Goal: Information Seeking & Learning: Compare options

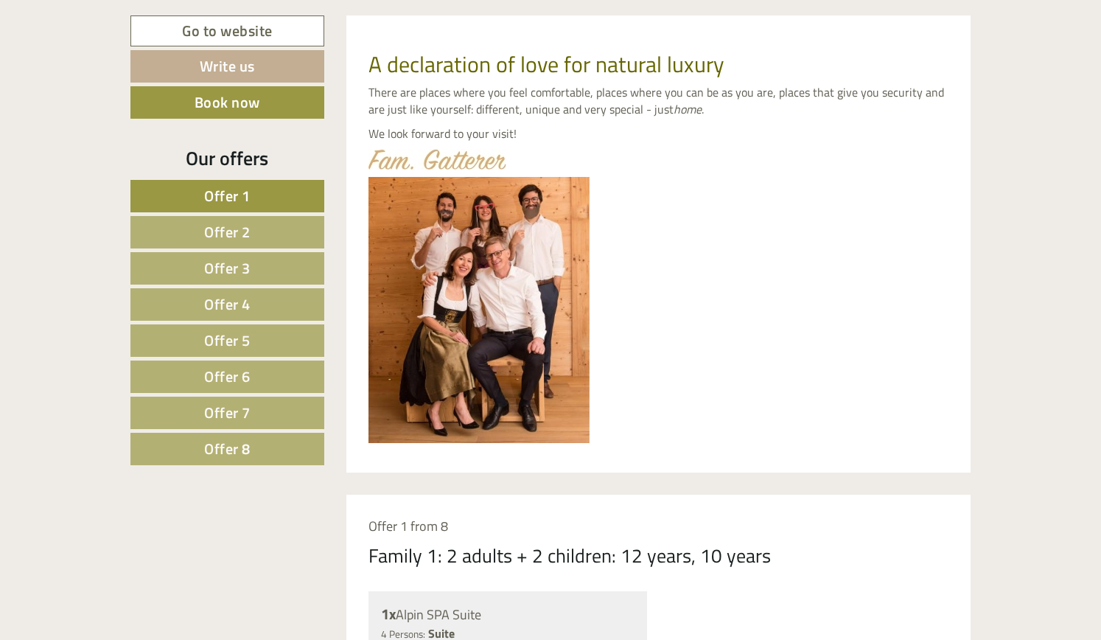
scroll to position [377, 0]
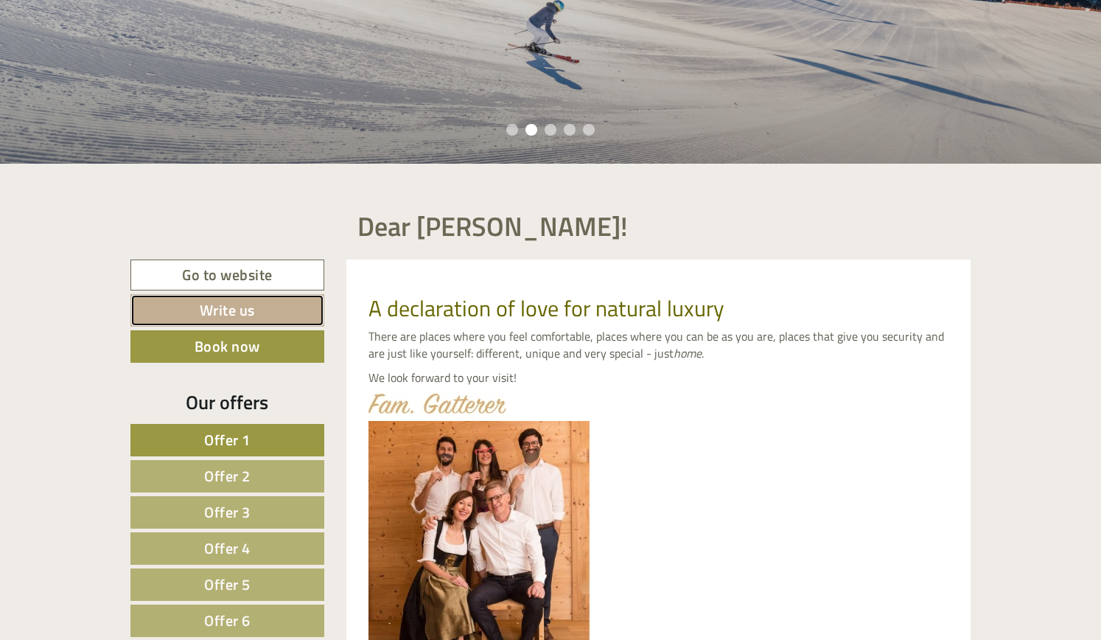
click at [232, 313] on link "Write us" at bounding box center [227, 310] width 194 height 32
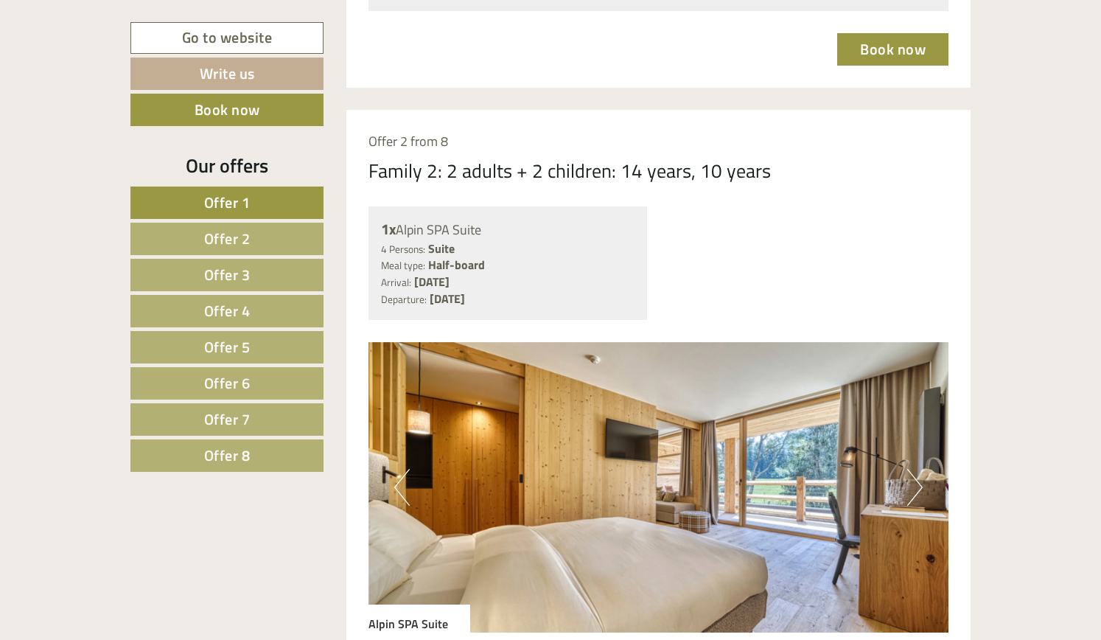
scroll to position [5211, 0]
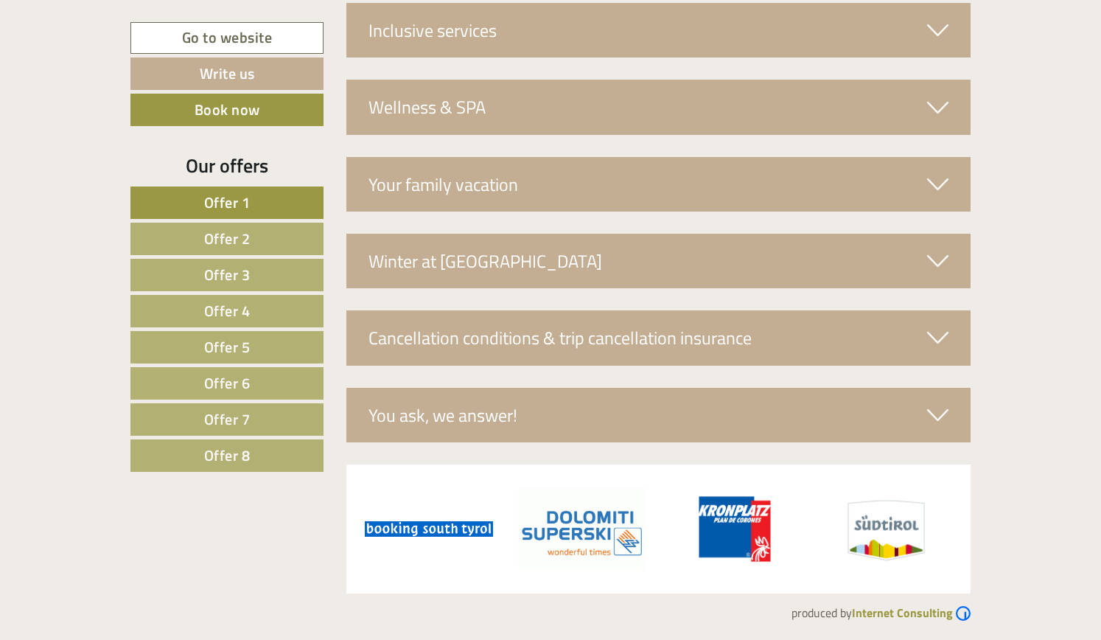
click at [487, 414] on div "You ask, we answer!" at bounding box center [658, 415] width 625 height 55
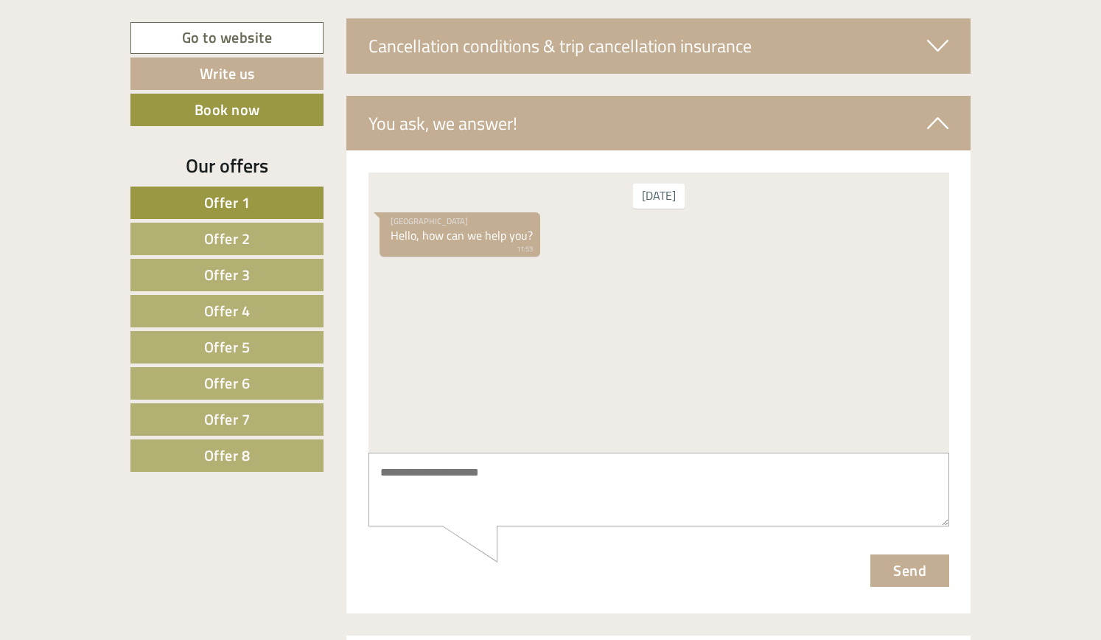
scroll to position [5508, 0]
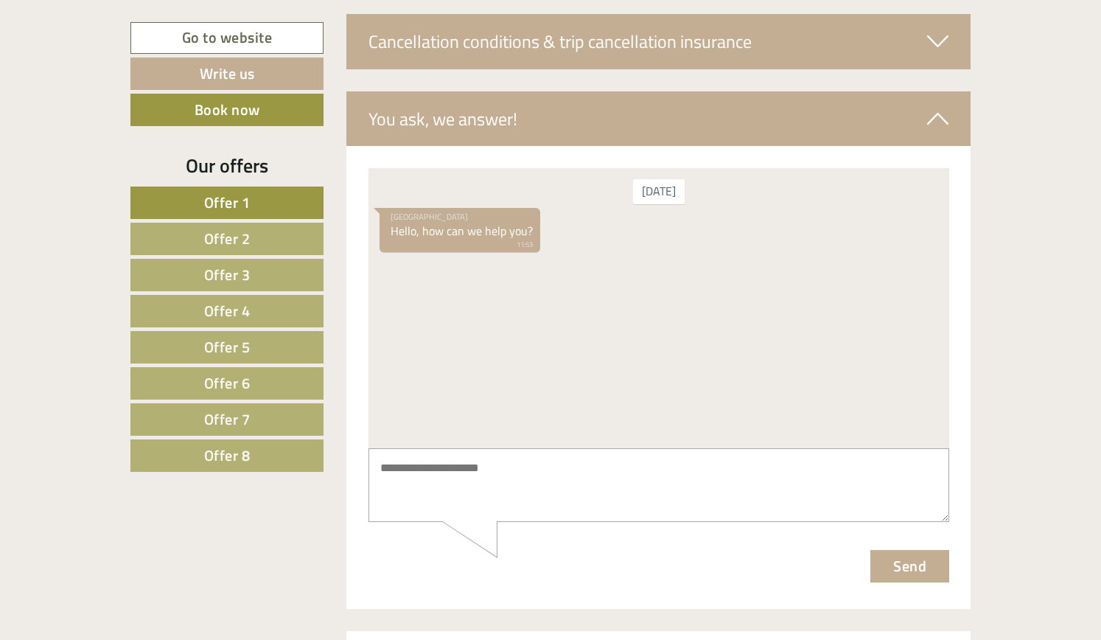
click at [494, 475] on textarea at bounding box center [658, 484] width 581 height 74
type textarea "**********"
click at [896, 561] on button "Send" at bounding box center [909, 565] width 79 height 32
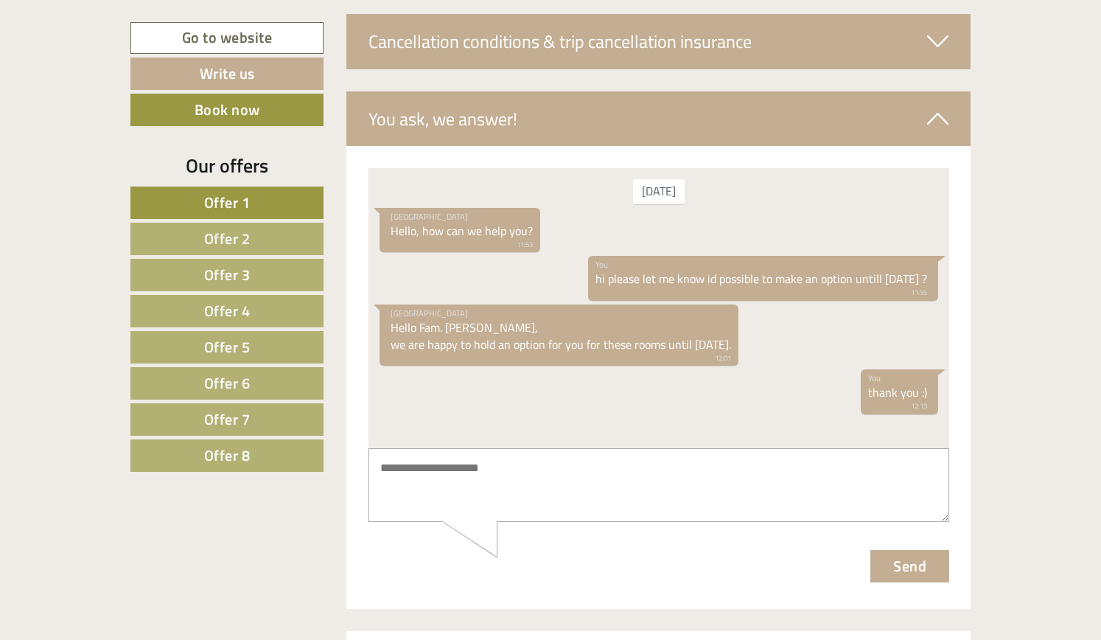
scroll to position [13, 0]
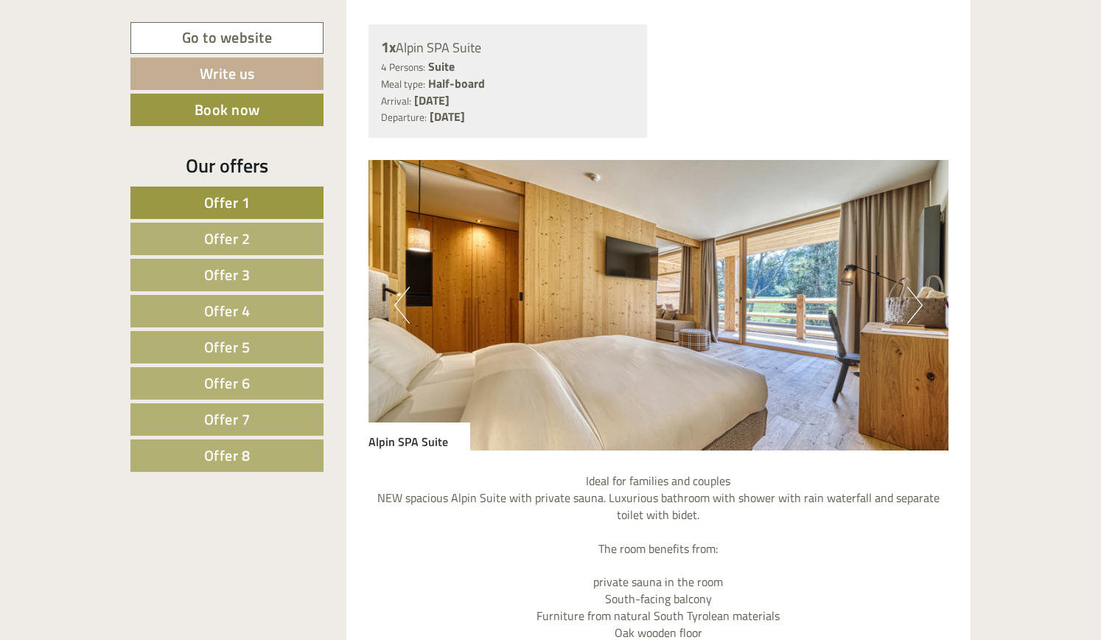
scroll to position [1183, 0]
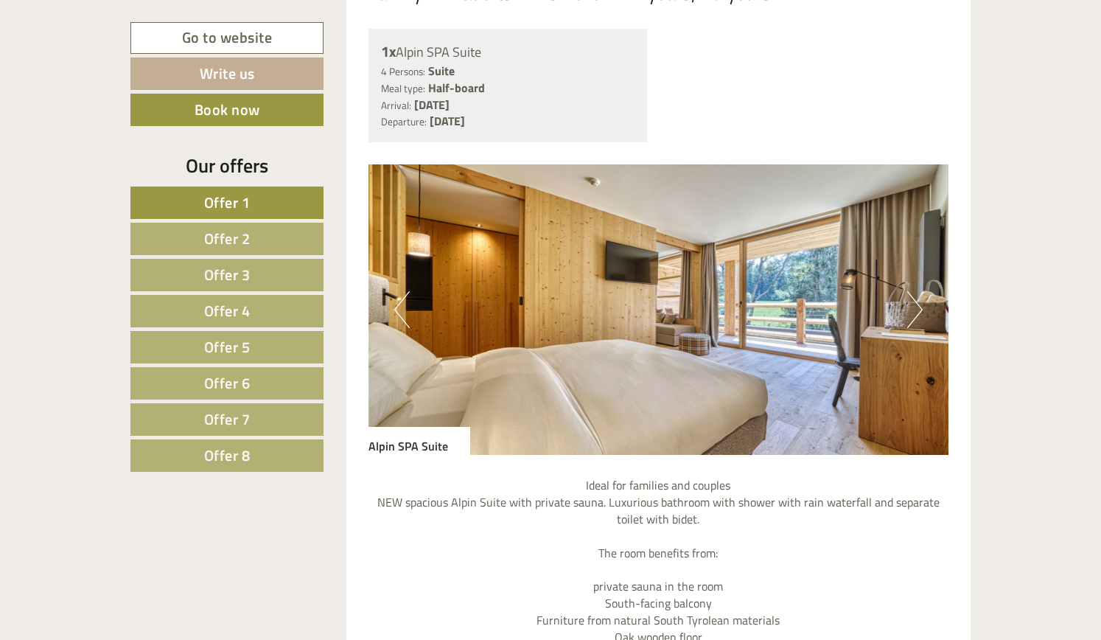
drag, startPoint x: 382, startPoint y: 49, endPoint x: 587, endPoint y: 125, distance: 218.2
click at [587, 125] on div "1x Alpin SPA Suite 4 Persons: Suite Meal type: Half-board Arrival: Saturday, 14…" at bounding box center [507, 85] width 279 height 113
copy div "1x Alpin SPA Suite 4 Persons: Suite Meal type: Half-board Arrival: Saturday, 14…"
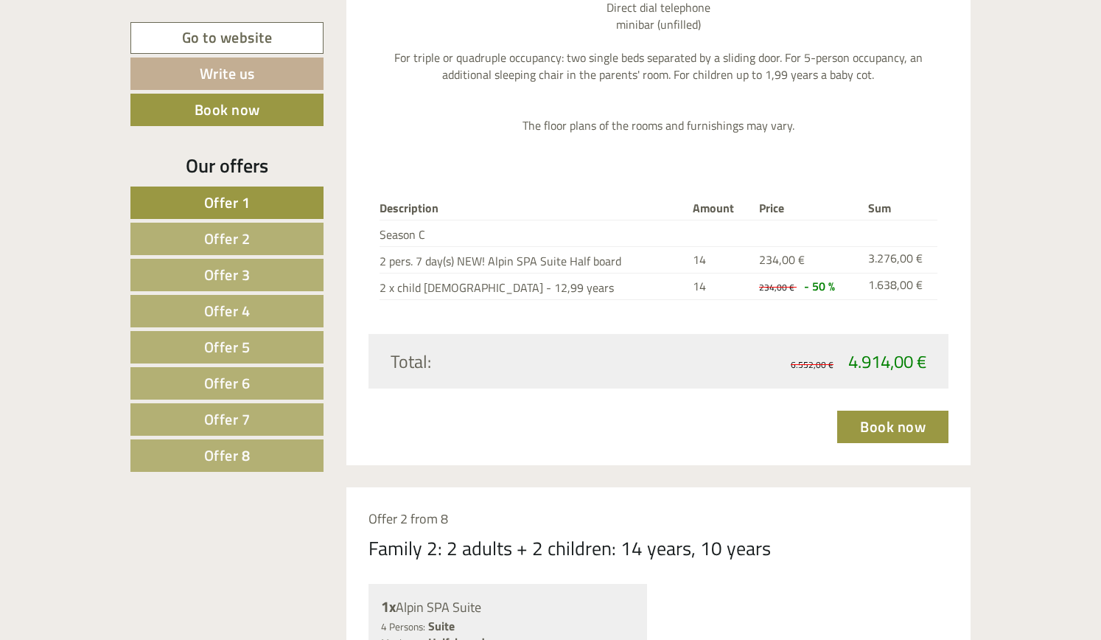
scroll to position [1931, 0]
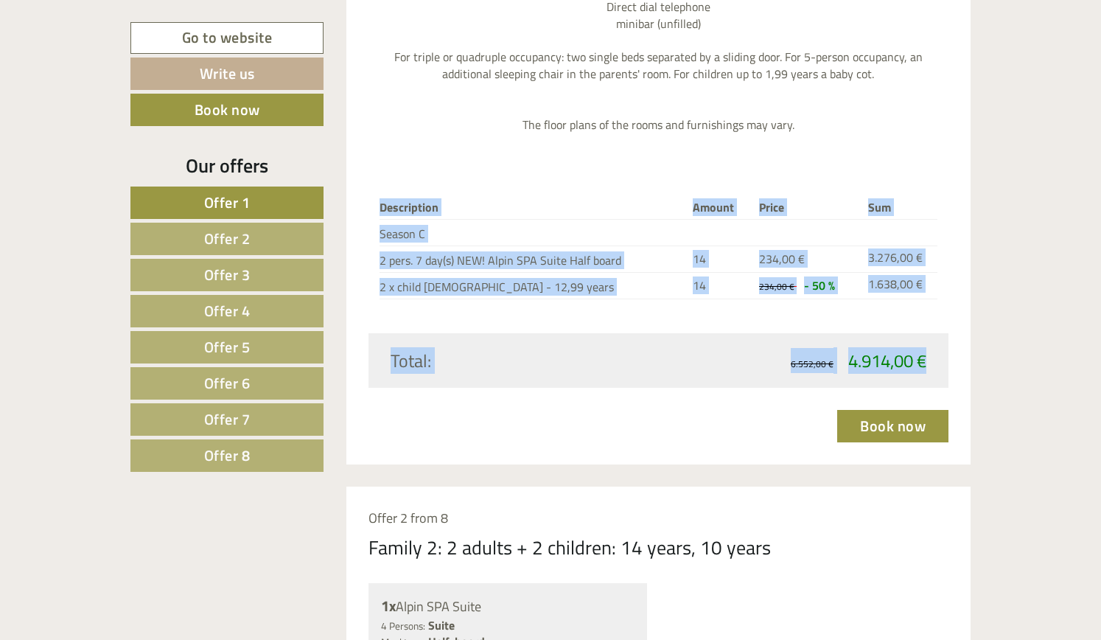
drag, startPoint x: 380, startPoint y: 205, endPoint x: 924, endPoint y: 370, distance: 568.3
copy div "Description Amount Price Sum Season C 2 pers. 7 day(s) NEW! Alpin SPA Suite Hal…"
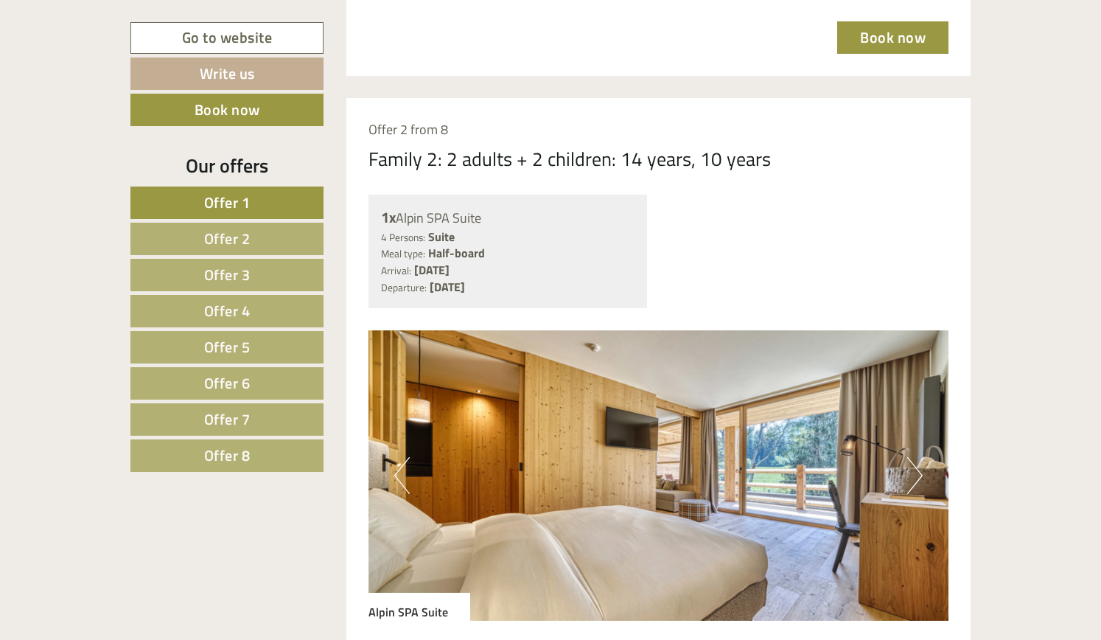
scroll to position [2321, 0]
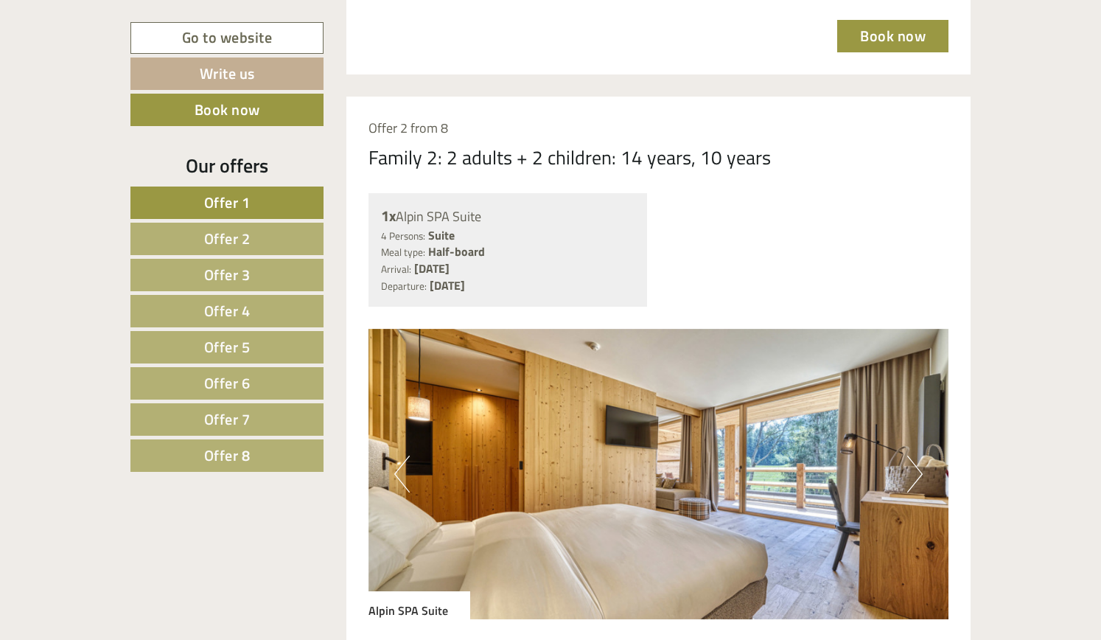
drag, startPoint x: 370, startPoint y: 157, endPoint x: 604, endPoint y: 288, distance: 267.9
copy div "Family 2: 2 adults + 2 children: 14 years, 10 years 1x Alpin SPA Suite 4 Person…"
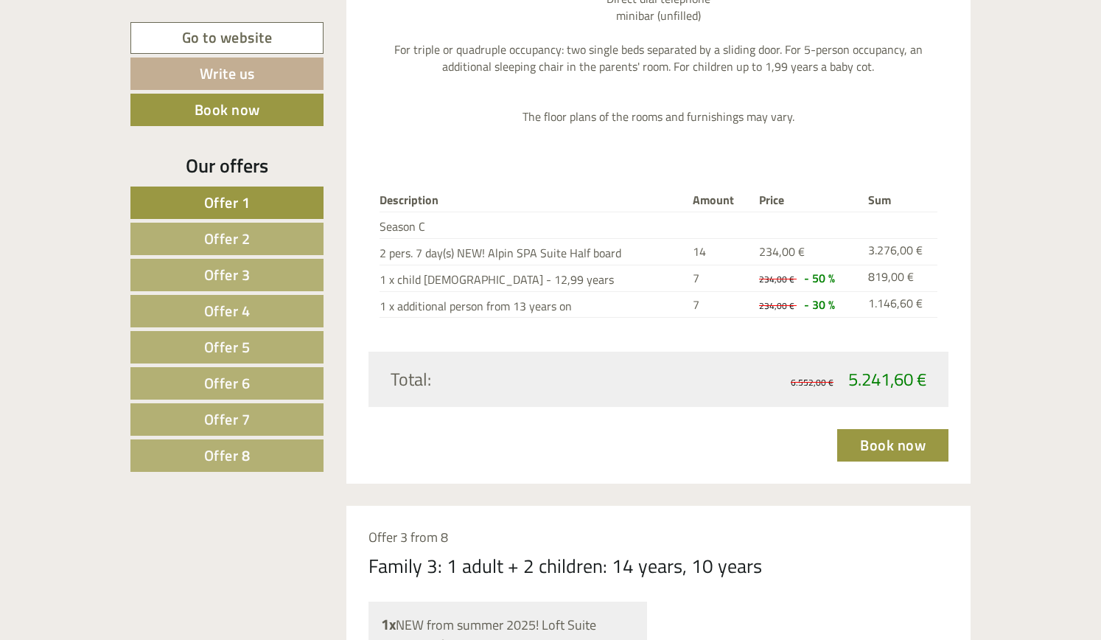
scroll to position [3242, 0]
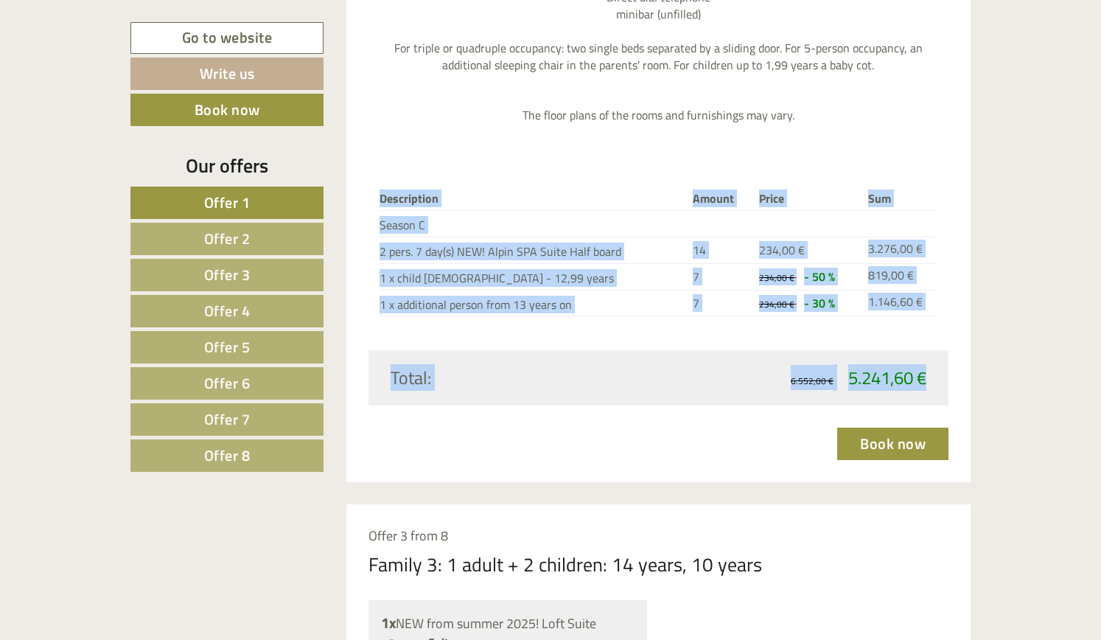
drag, startPoint x: 380, startPoint y: 198, endPoint x: 925, endPoint y: 381, distance: 575.1
copy div "Description Amount Price Sum Season C 2 pers. 7 day(s) NEW! Alpin SPA Suite Hal…"
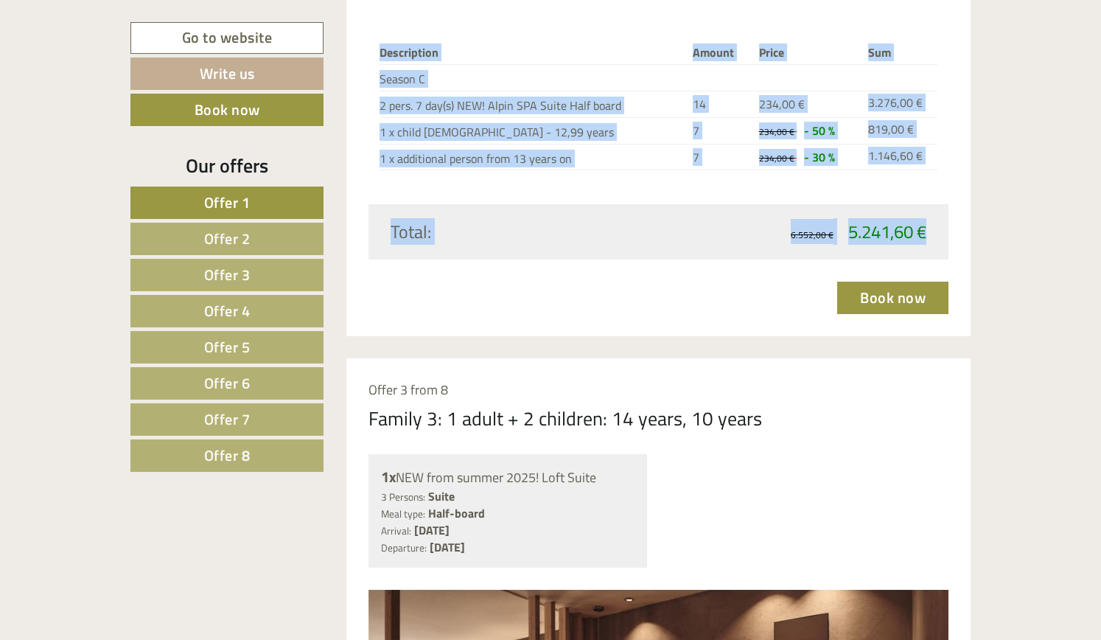
scroll to position [3509, 0]
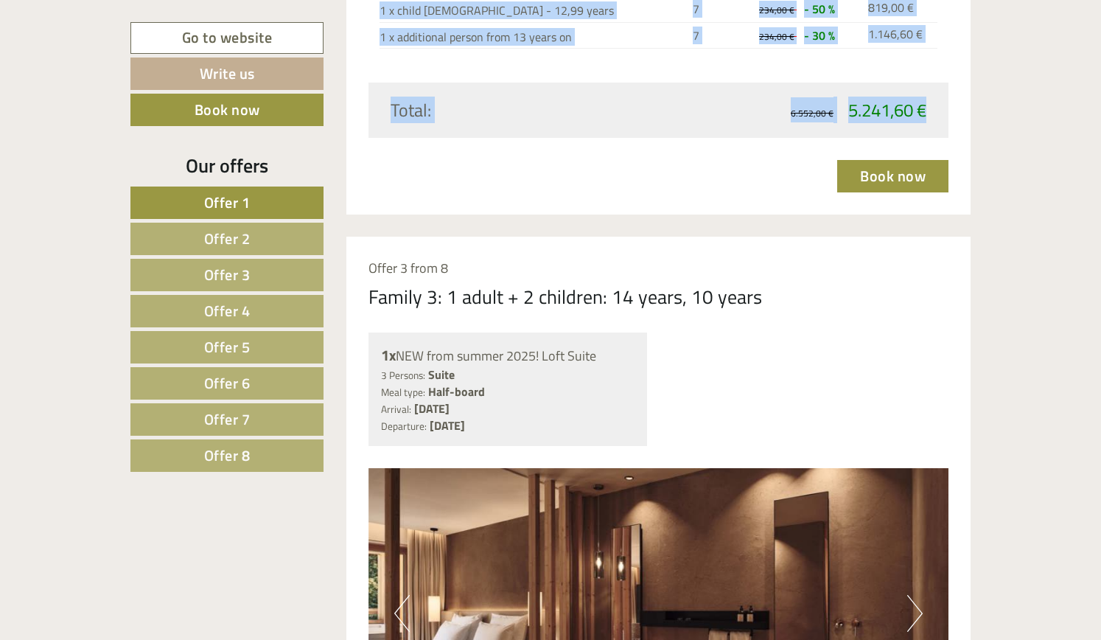
drag, startPoint x: 369, startPoint y: 297, endPoint x: 772, endPoint y: 309, distance: 403.3
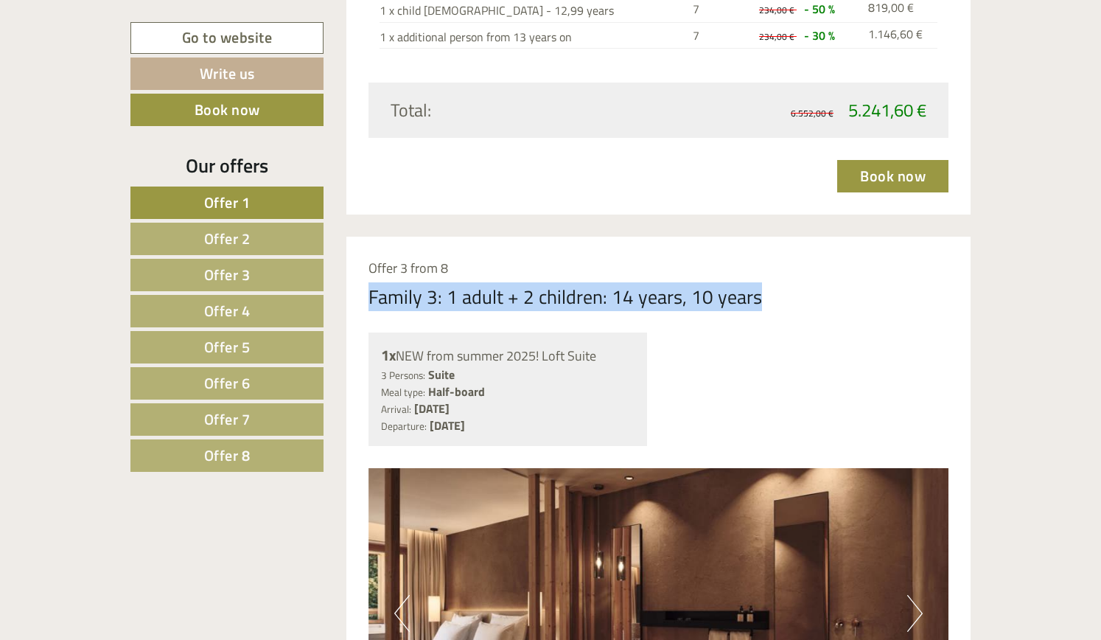
drag, startPoint x: 765, startPoint y: 300, endPoint x: 363, endPoint y: 301, distance: 402.4
copy div "Family 3: 1 adult + 2 children: 14 years, 10 years"
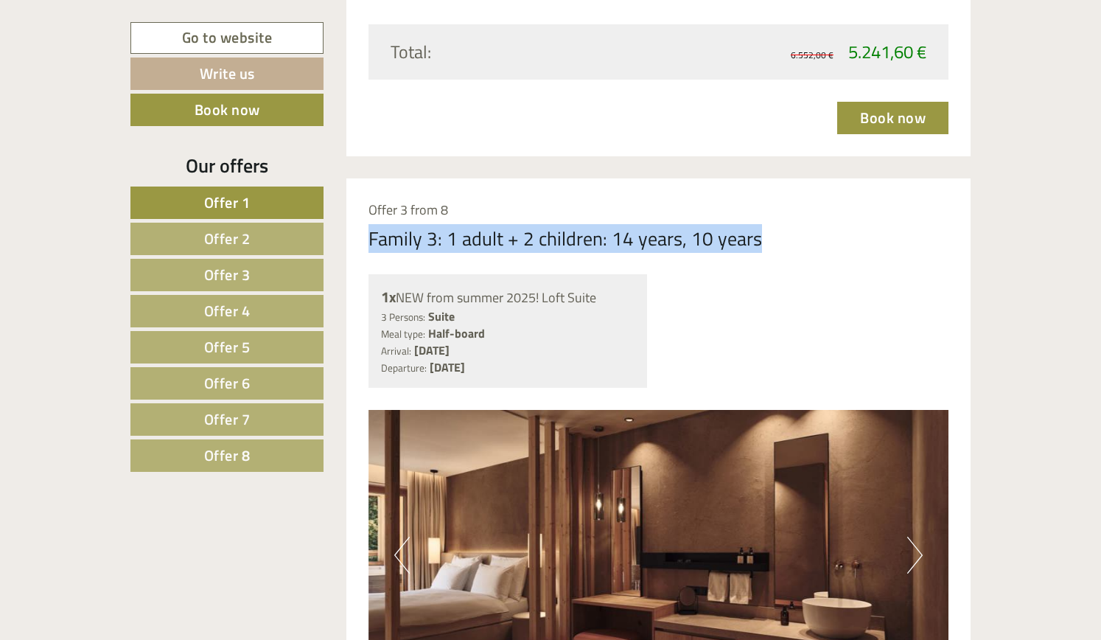
scroll to position [3568, 0]
drag, startPoint x: 379, startPoint y: 294, endPoint x: 609, endPoint y: 364, distance: 241.0
click at [609, 364] on div "1x NEW from summer 2025! Loft Suite 3 Persons: Suite Meal type: Half-board Arri…" at bounding box center [507, 329] width 279 height 113
copy div "1x NEW from summer 2025! Loft Suite 3 Persons: Suite Meal type: Half-board Arri…"
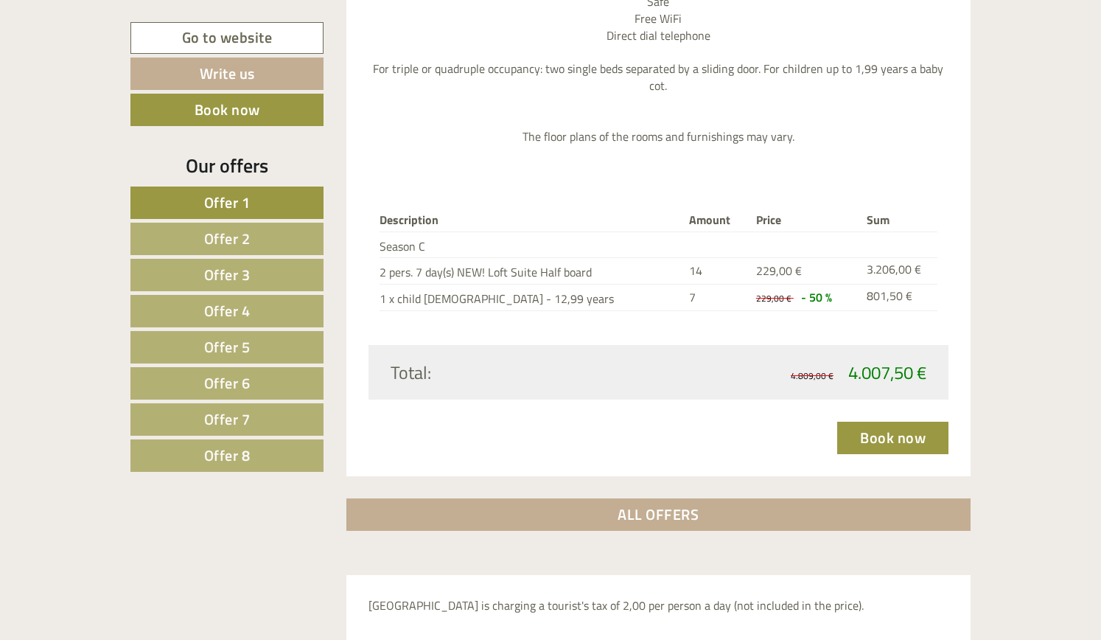
scroll to position [4550, 0]
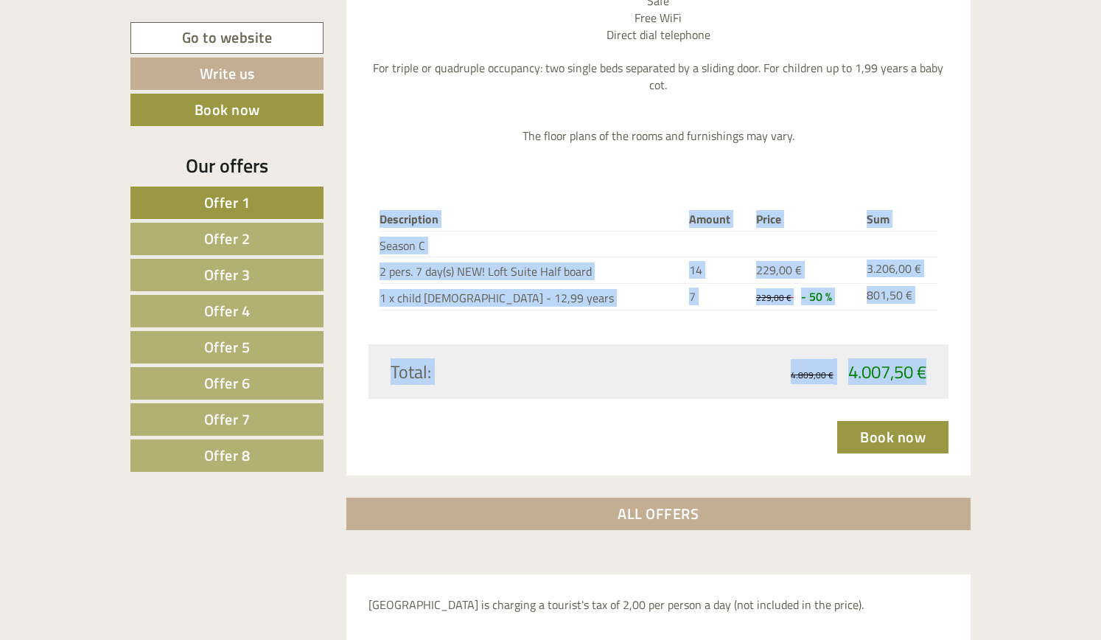
drag, startPoint x: 379, startPoint y: 217, endPoint x: 924, endPoint y: 374, distance: 567.3
copy div "Description Amount Price Sum Season C 2 pers. 7 day(s) NEW! Loft Suite Half boa…"
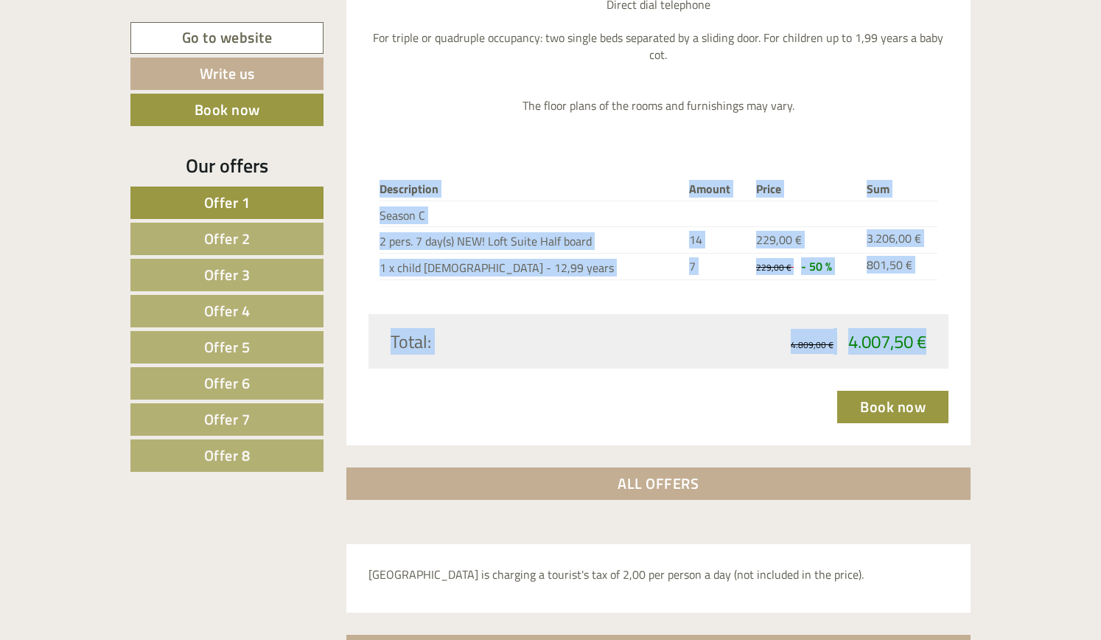
scroll to position [4582, 0]
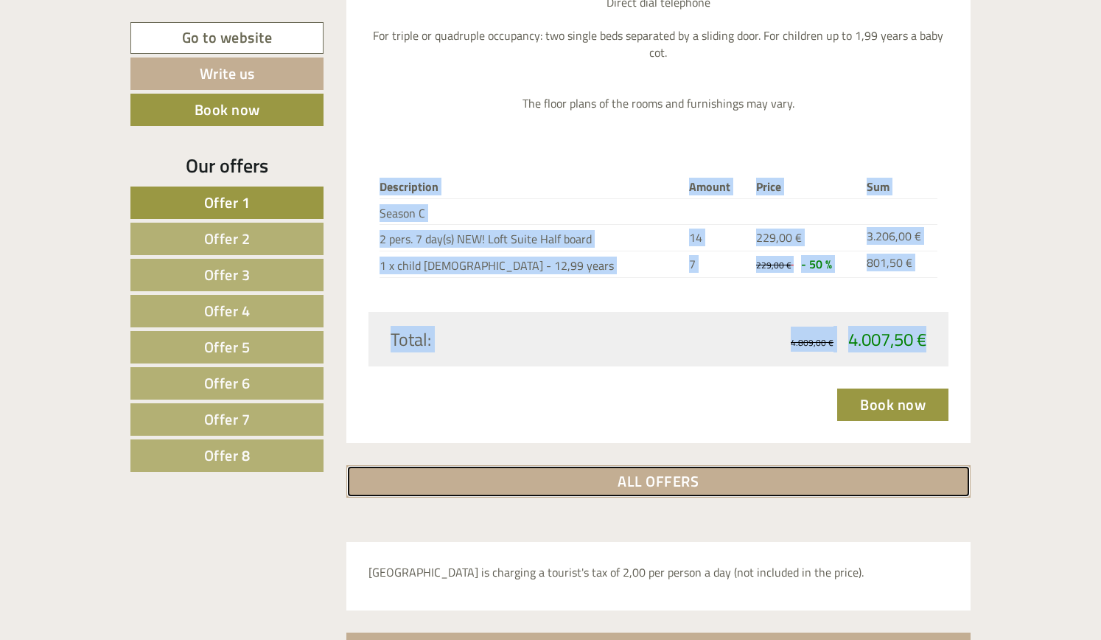
click at [645, 484] on link "ALL OFFERS" at bounding box center [658, 481] width 625 height 32
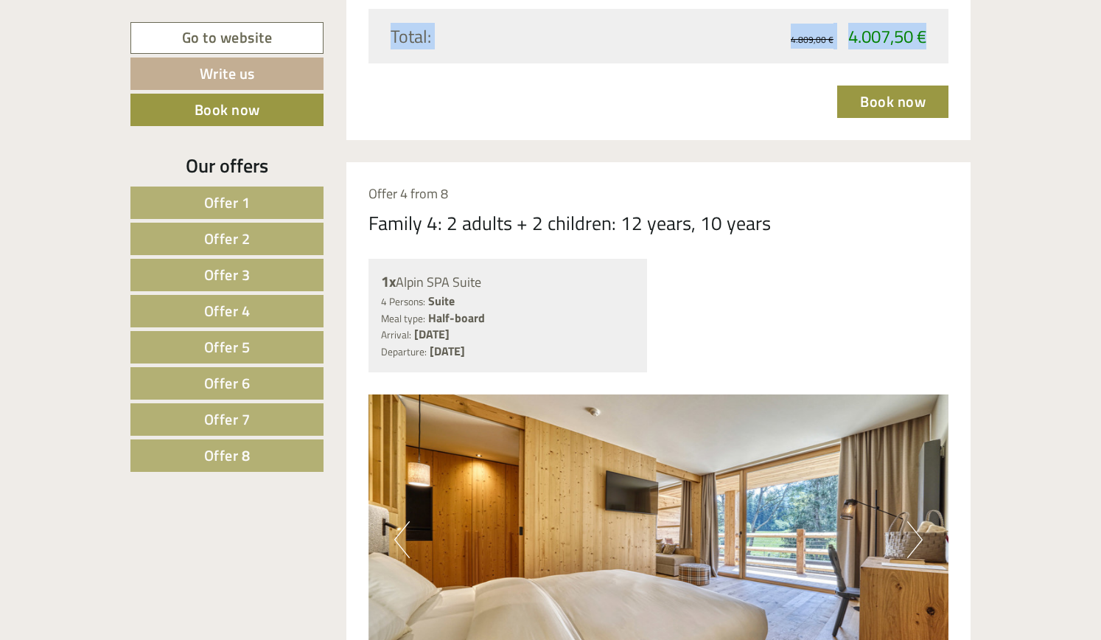
scroll to position [4927, 0]
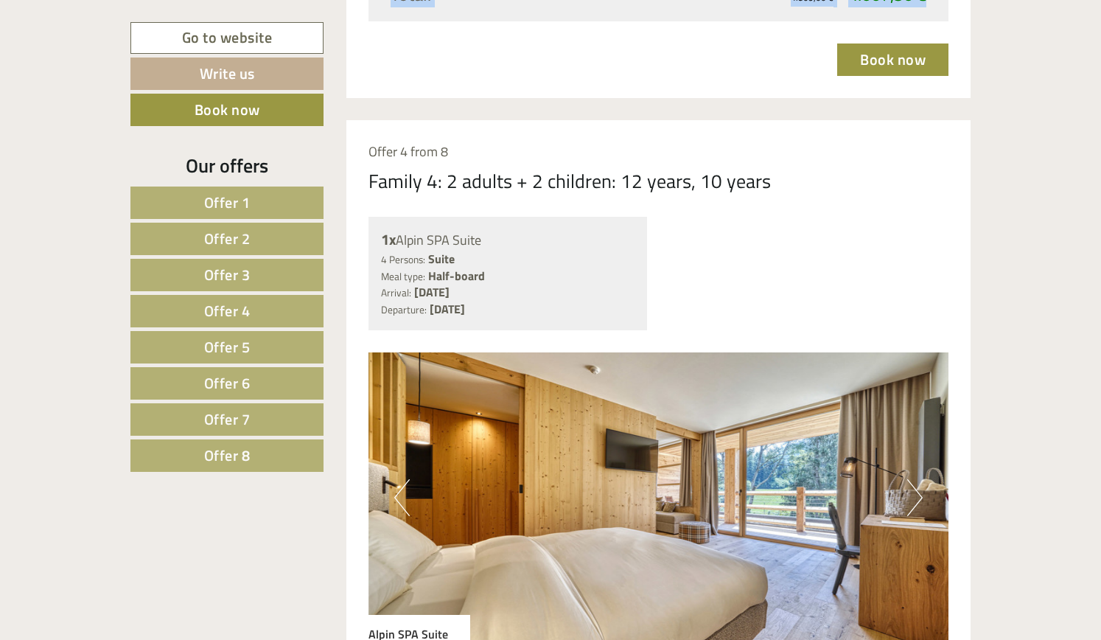
drag, startPoint x: 368, startPoint y: 173, endPoint x: 580, endPoint y: 318, distance: 256.1
copy div "Family 4: 2 adults + 2 children: 12 years, 10 years 1x Alpin SPA Suite 4 Person…"
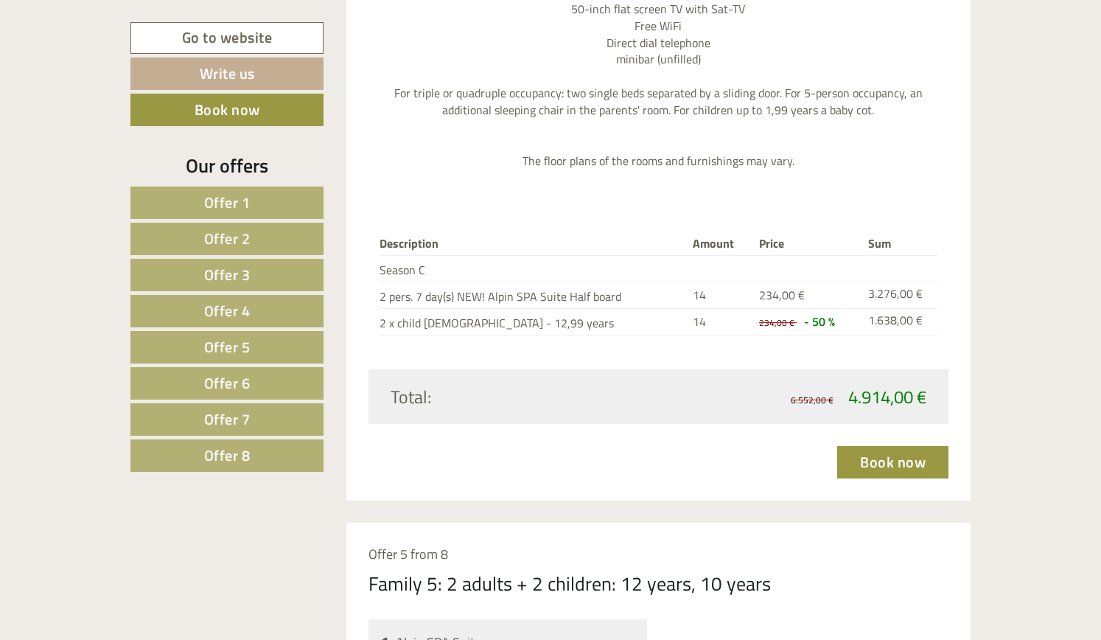
scroll to position [5828, 0]
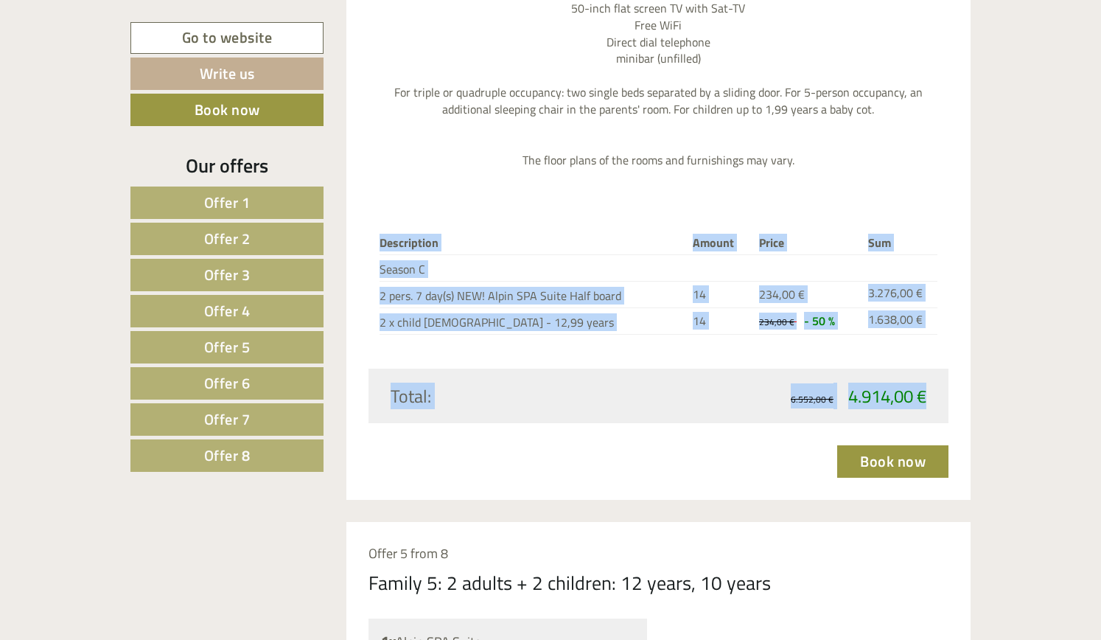
drag, startPoint x: 380, startPoint y: 238, endPoint x: 923, endPoint y: 396, distance: 564.8
copy div "Description Amount Price Sum Season C 2 pers. 7 day(s) NEW! Alpin SPA Suite Hal…"
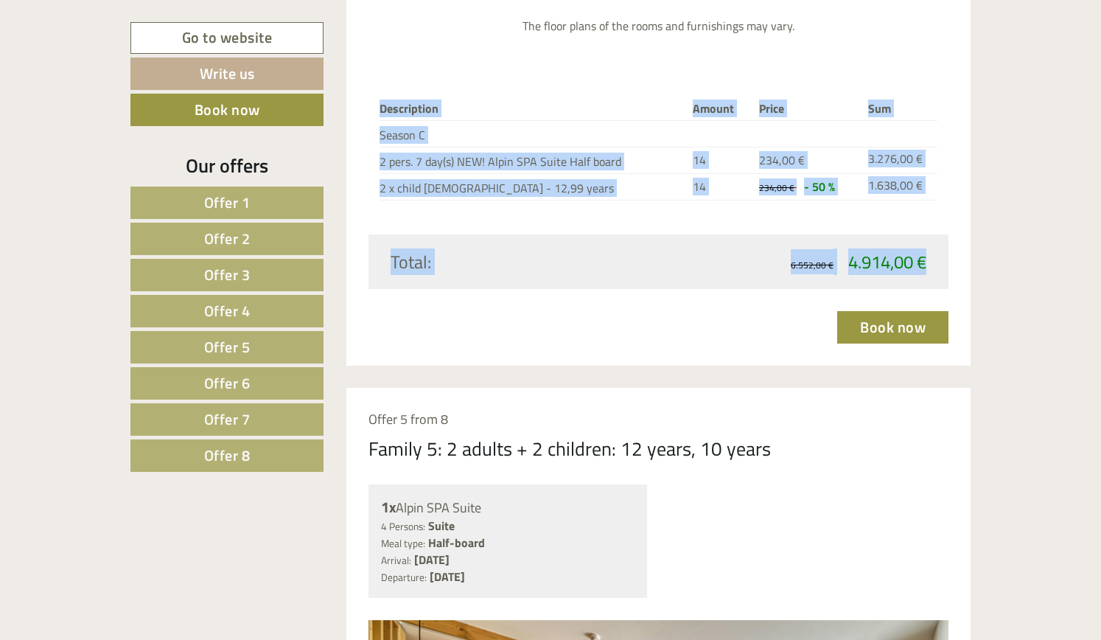
scroll to position [6079, 0]
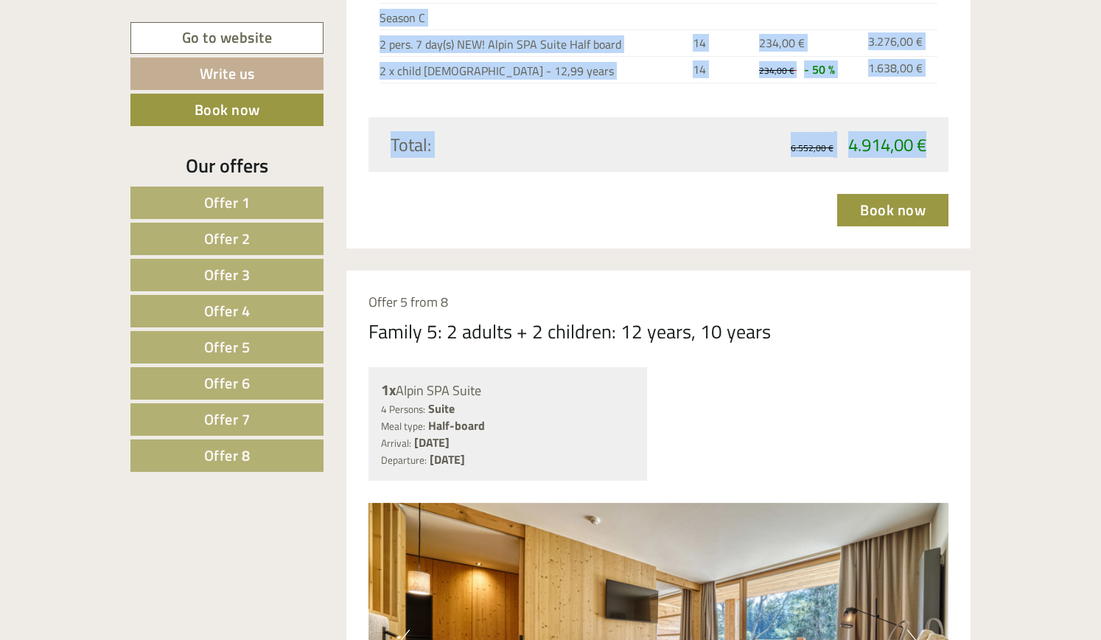
drag, startPoint x: 370, startPoint y: 332, endPoint x: 603, endPoint y: 449, distance: 260.4
copy div "Family 5: 2 adults + 2 children: 12 years, 10 years 1x Alpin SPA Suite 4 Person…"
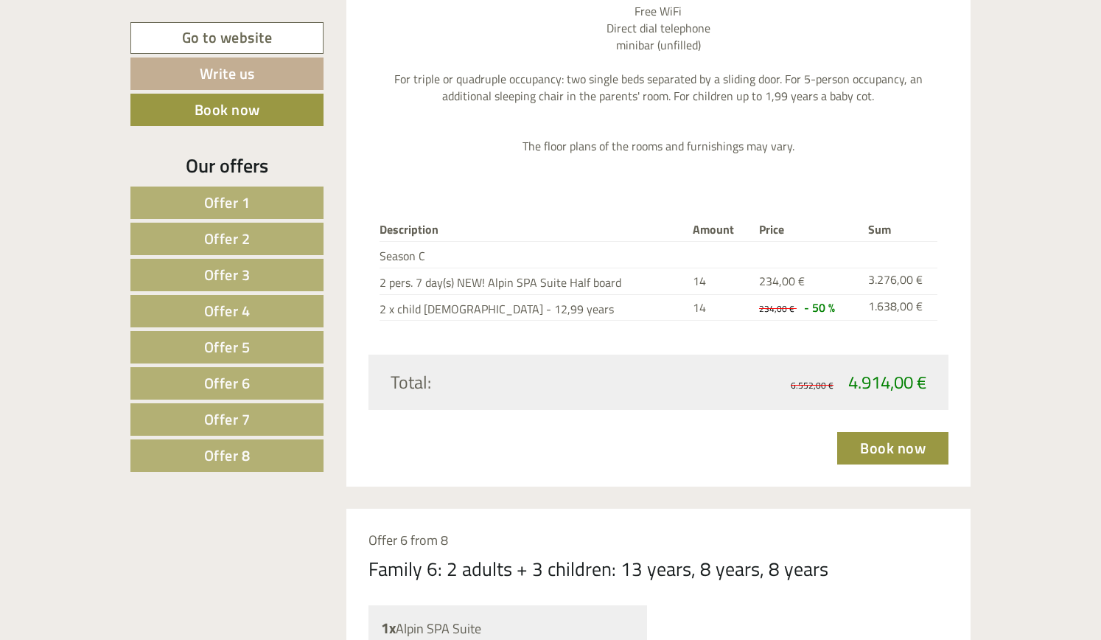
scroll to position [7139, 0]
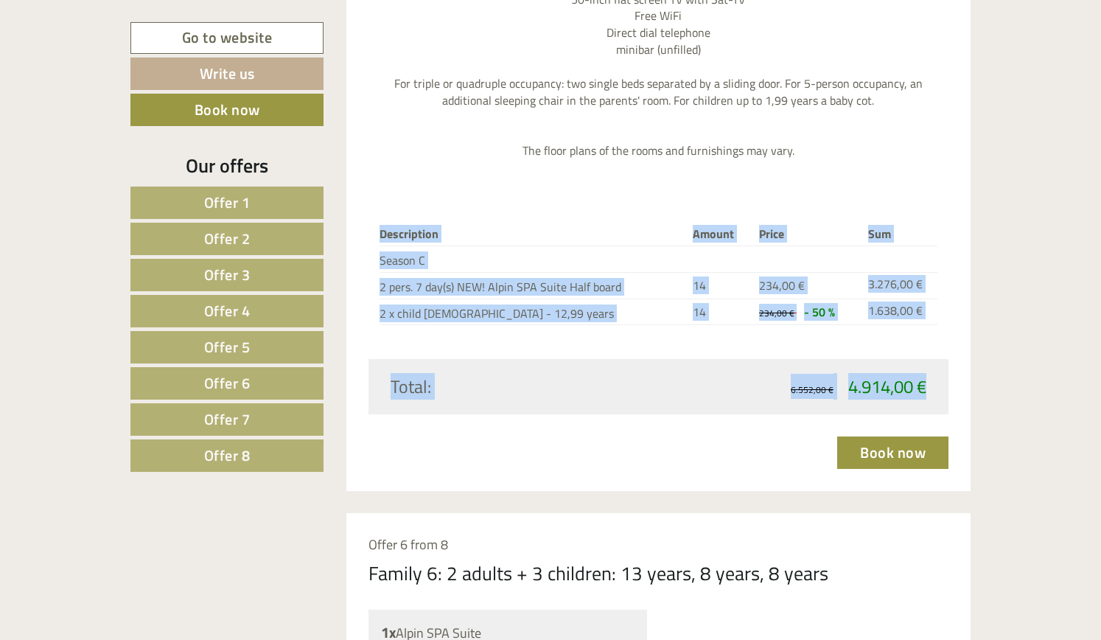
drag, startPoint x: 373, startPoint y: 217, endPoint x: 926, endPoint y: 385, distance: 577.4
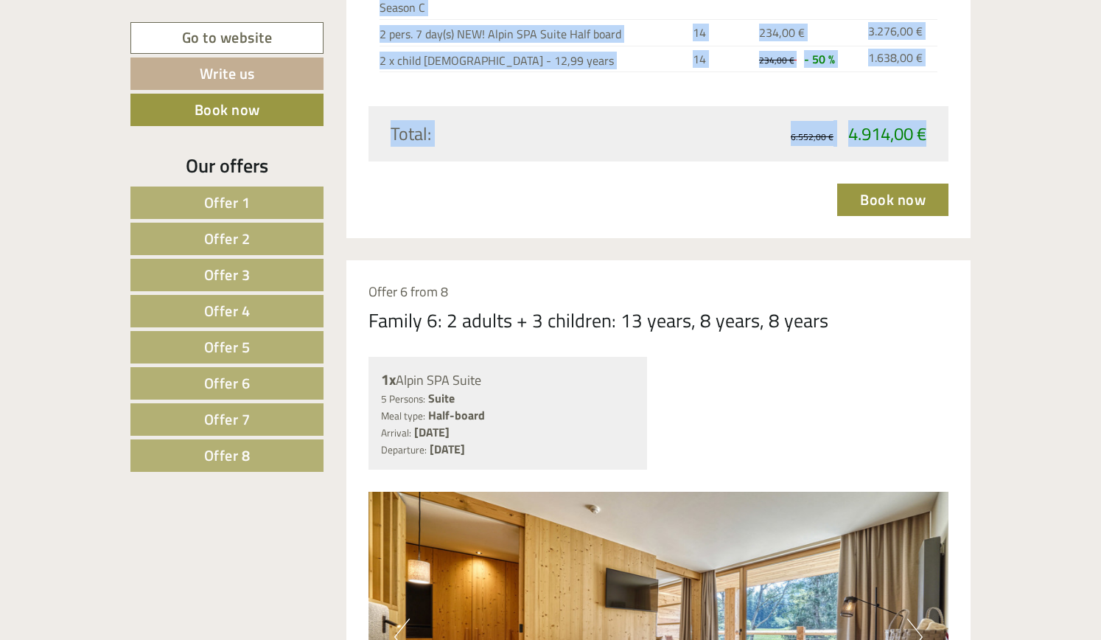
scroll to position [7393, 0]
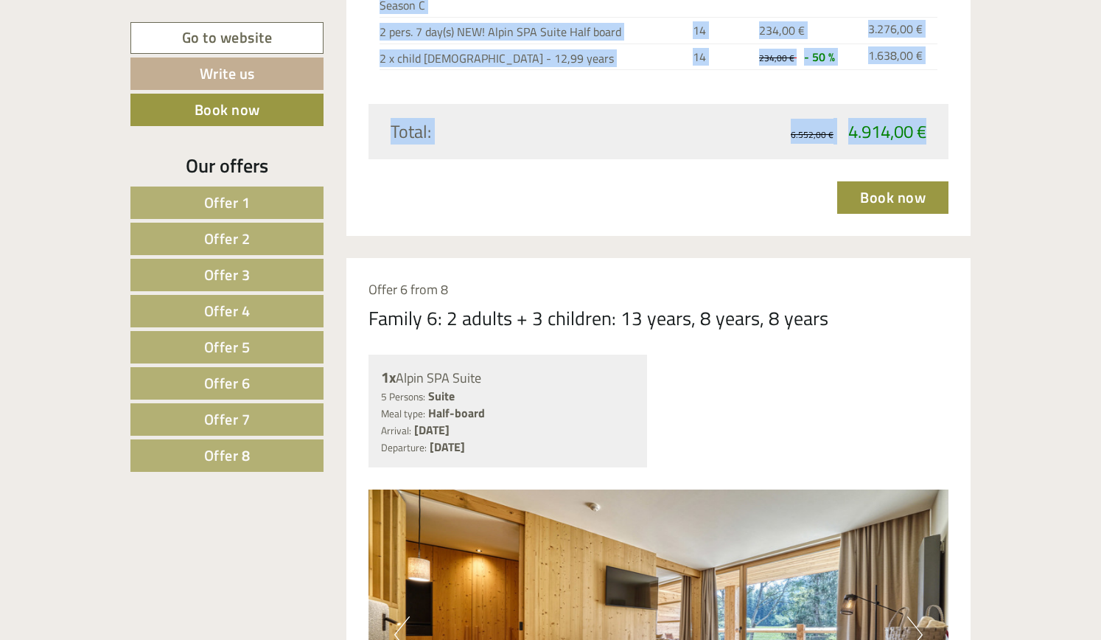
drag, startPoint x: 370, startPoint y: 309, endPoint x: 593, endPoint y: 455, distance: 266.7
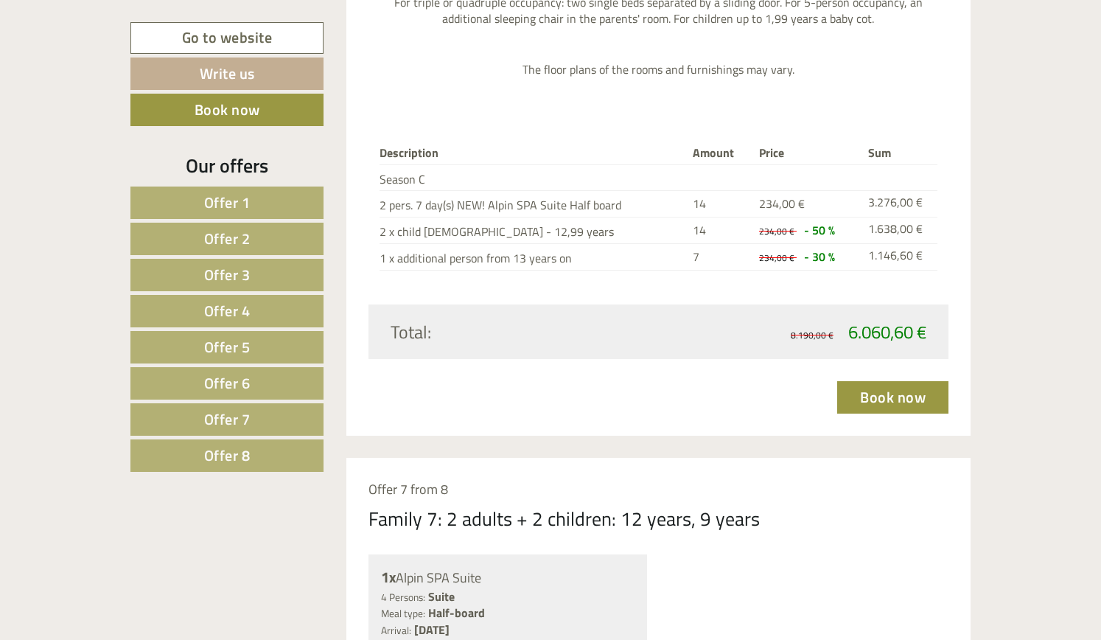
scroll to position [8522, 0]
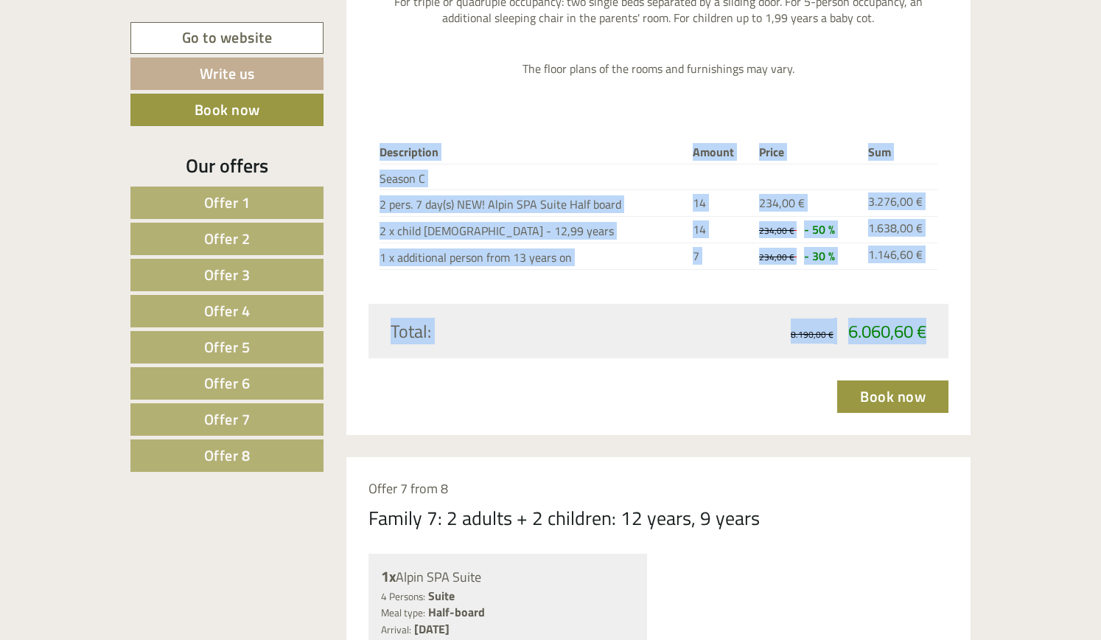
drag, startPoint x: 376, startPoint y: 139, endPoint x: 926, endPoint y: 331, distance: 582.2
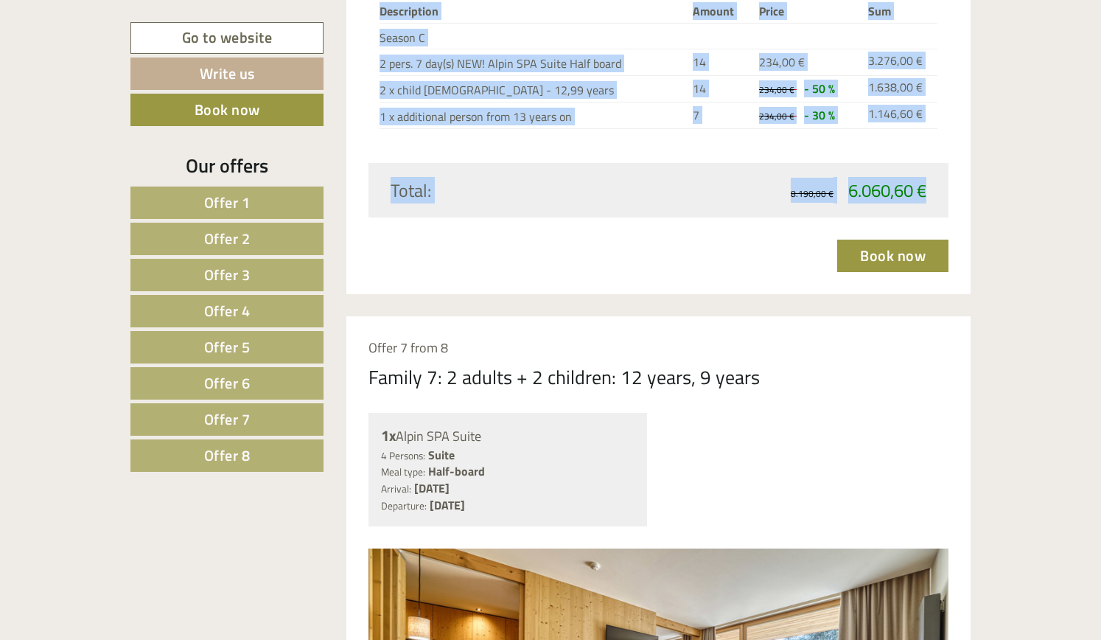
drag, startPoint x: 370, startPoint y: 371, endPoint x: 629, endPoint y: 497, distance: 288.4
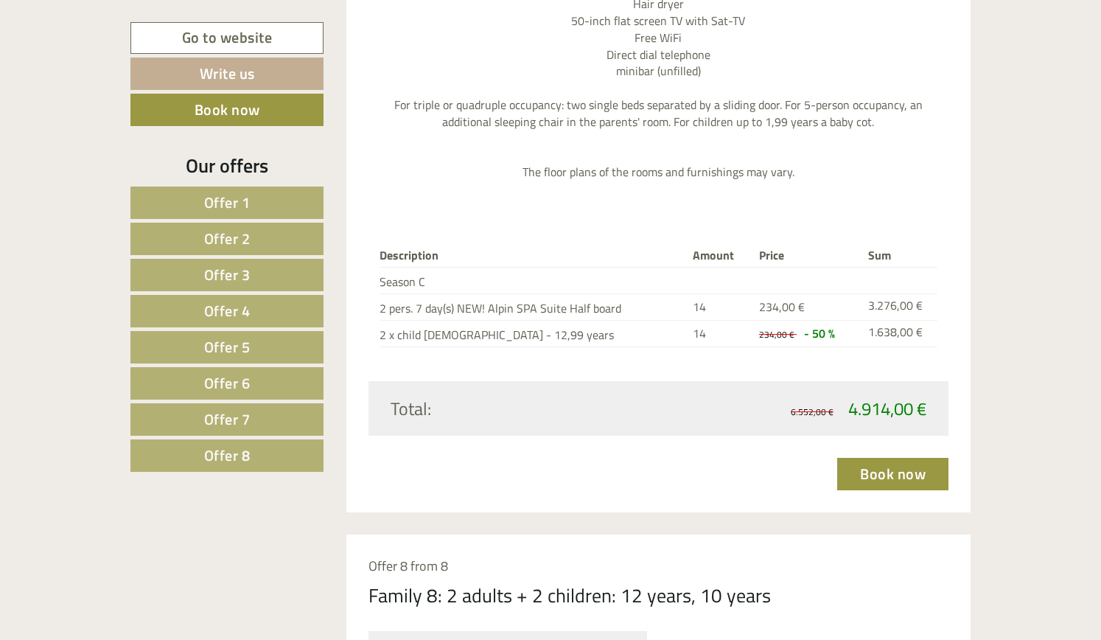
scroll to position [9748, 0]
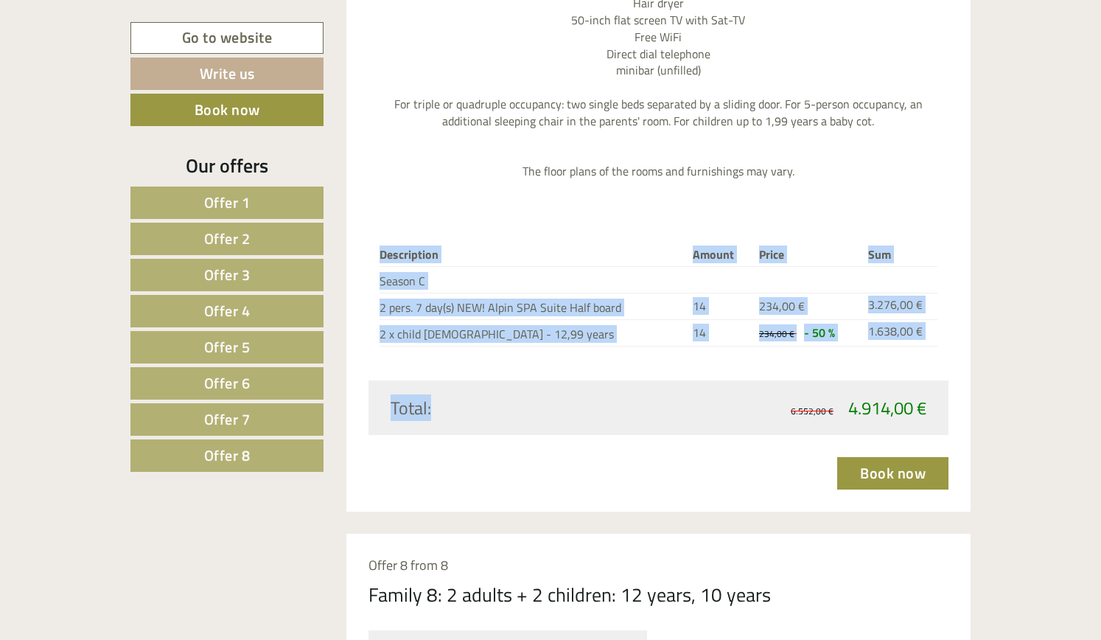
drag, startPoint x: 376, startPoint y: 239, endPoint x: 926, endPoint y: 401, distance: 573.6
click at [570, 267] on td "Season C" at bounding box center [534, 280] width 308 height 27
drag, startPoint x: 374, startPoint y: 242, endPoint x: 926, endPoint y: 406, distance: 575.0
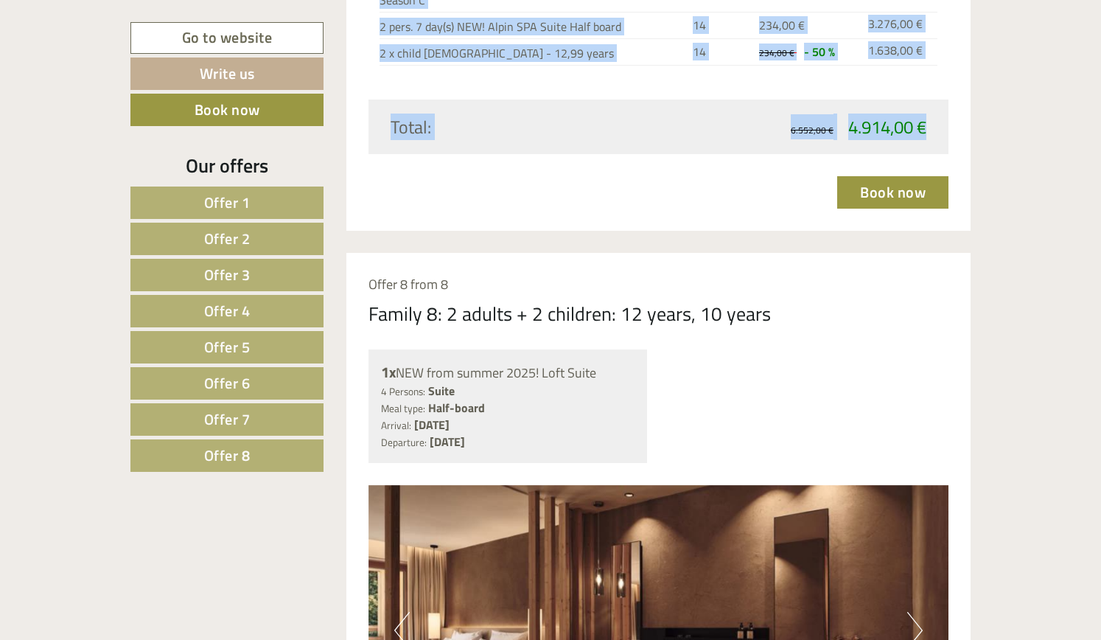
scroll to position [10035, 0]
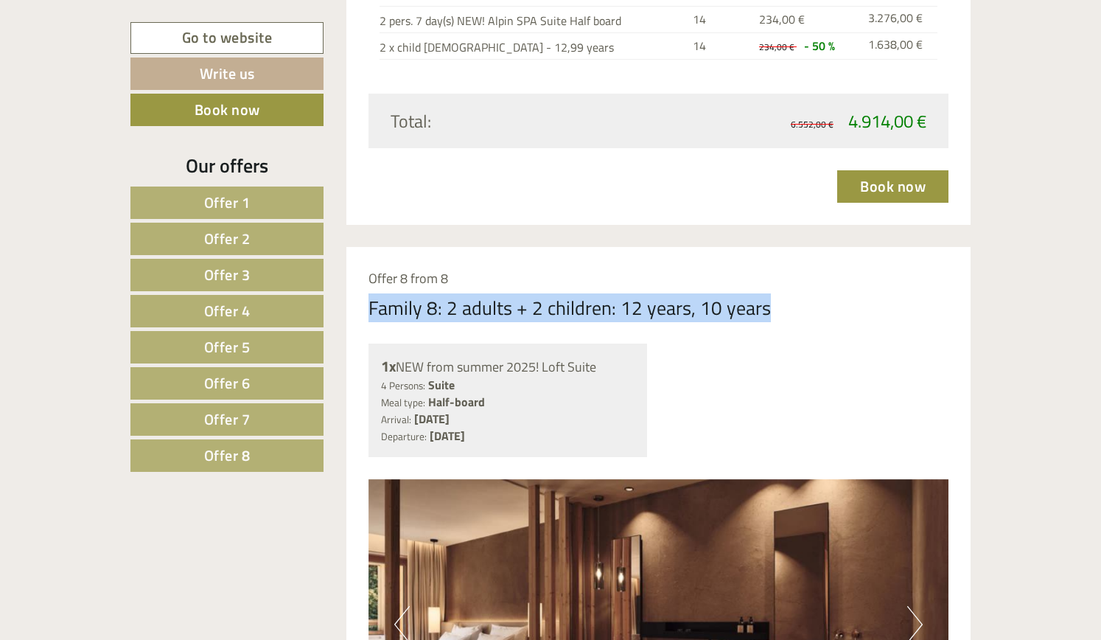
drag, startPoint x: 371, startPoint y: 294, endPoint x: 770, endPoint y: 304, distance: 398.8
click at [770, 304] on div "Family 8: 2 adults + 2 children: 12 years, 10 years" at bounding box center [658, 307] width 581 height 27
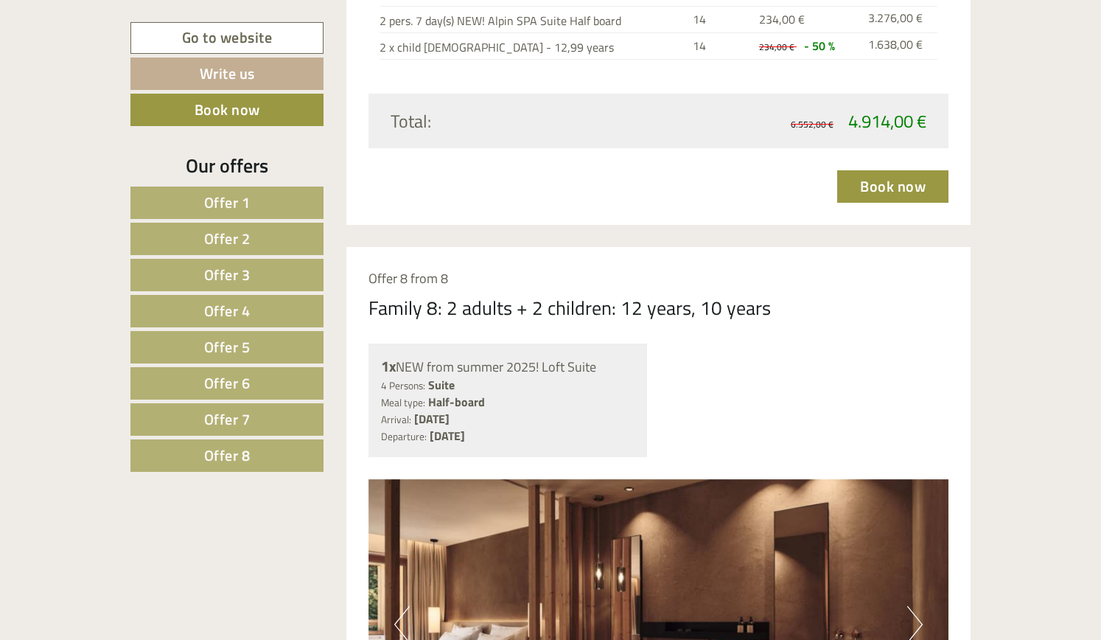
drag, startPoint x: 373, startPoint y: 298, endPoint x: 571, endPoint y: 422, distance: 234.1
click at [465, 427] on b "[DATE]" at bounding box center [447, 436] width 35 height 18
drag, startPoint x: 367, startPoint y: 299, endPoint x: 622, endPoint y: 433, distance: 287.8
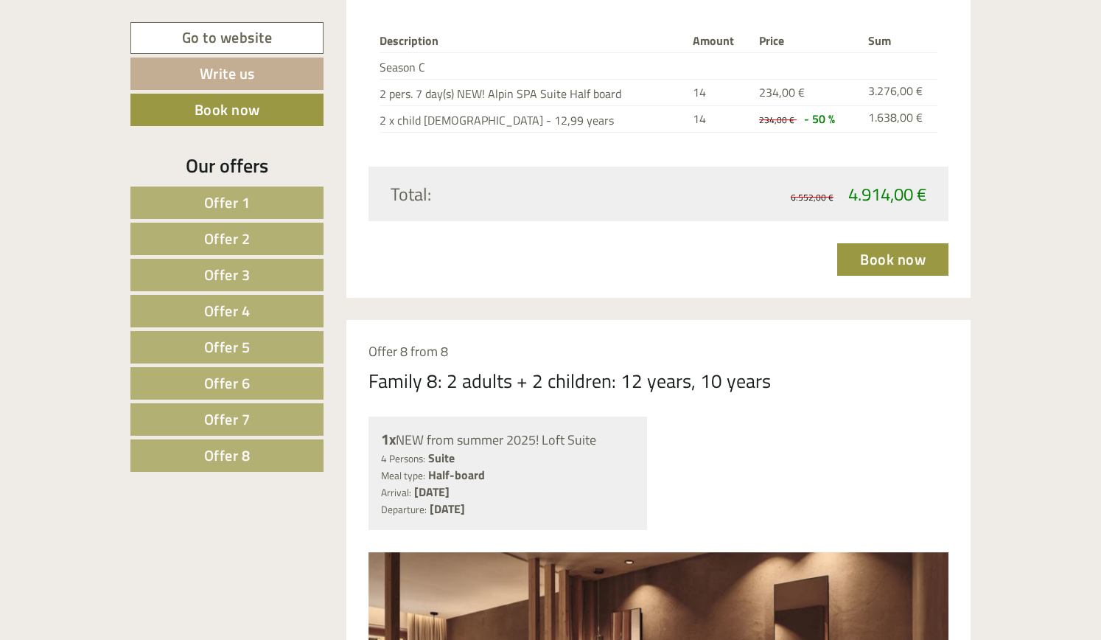
scroll to position [9961, 0]
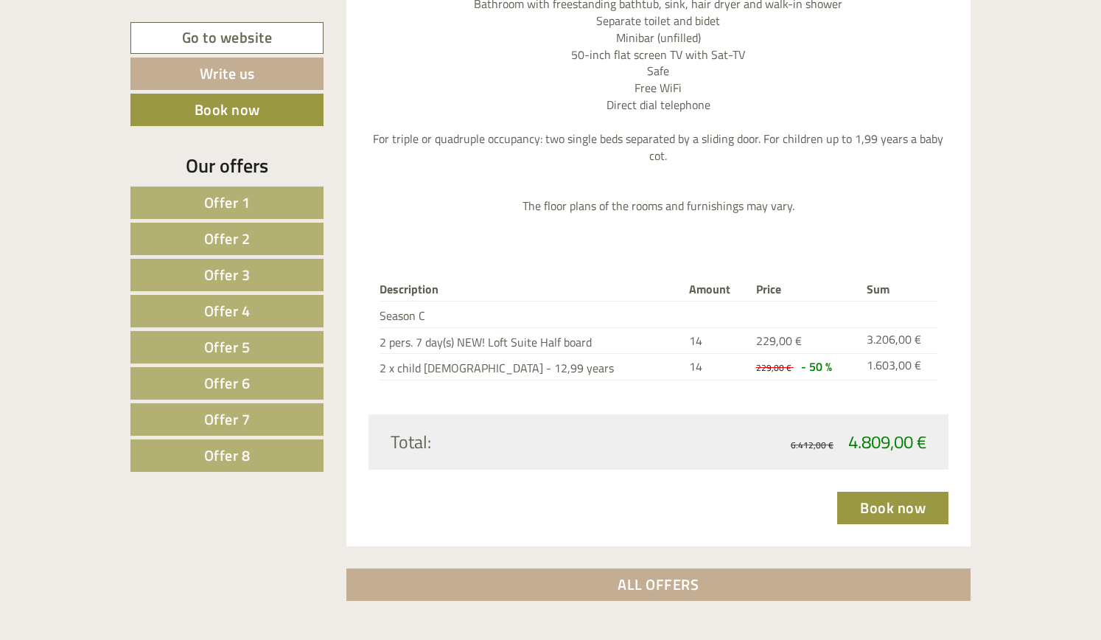
scroll to position [11016, 0]
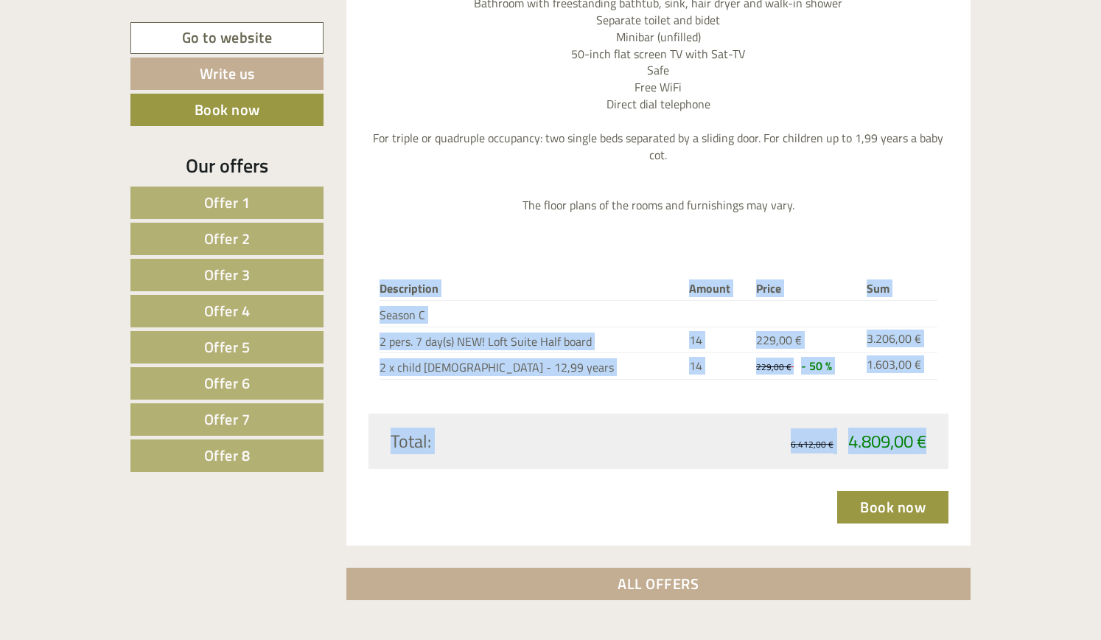
drag, startPoint x: 380, startPoint y: 275, endPoint x: 922, endPoint y: 434, distance: 565.2
